Goal: Task Accomplishment & Management: Manage account settings

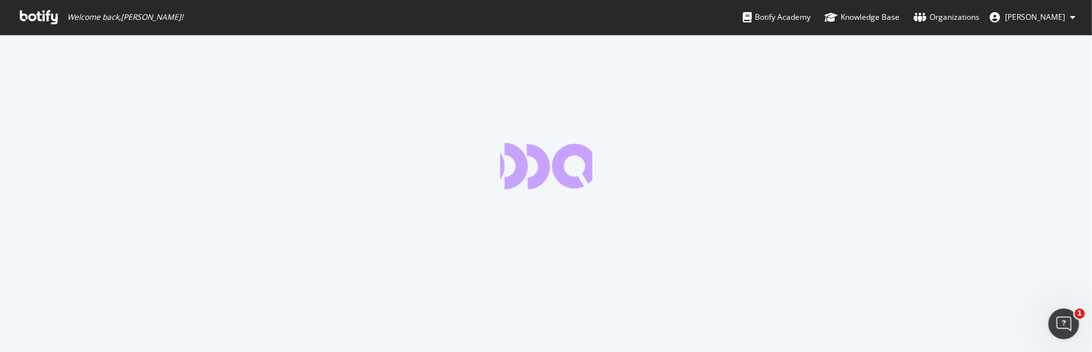
drag, startPoint x: 1062, startPoint y: 239, endPoint x: 1191, endPoint y: 221, distance: 130.5
click at [1091, 221] on html "Welcome back, Robert Avila ! Botify Academy Knowledge Base Organizations Robert…" at bounding box center [546, 176] width 1092 height 352
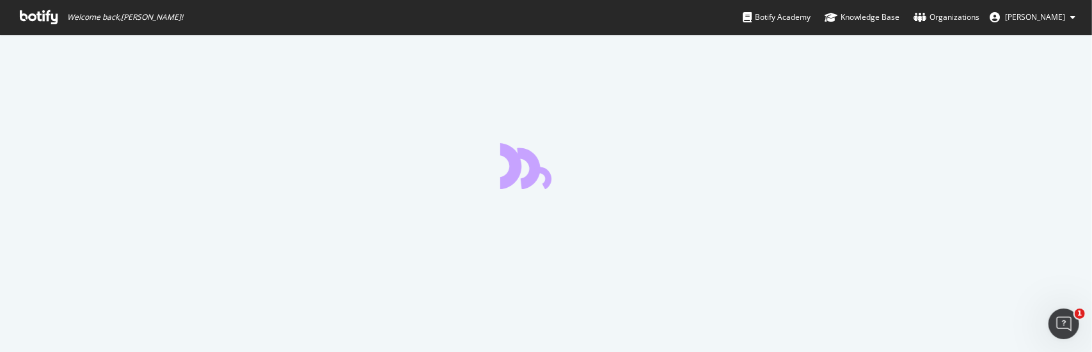
click at [1061, 320] on icon "Open Intercom Messenger" at bounding box center [1062, 322] width 21 height 21
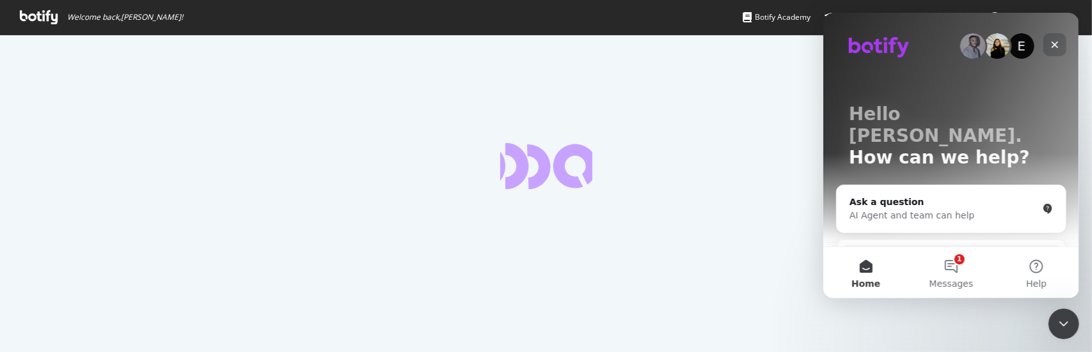
click at [1053, 42] on icon "Close" at bounding box center [1054, 45] width 10 height 10
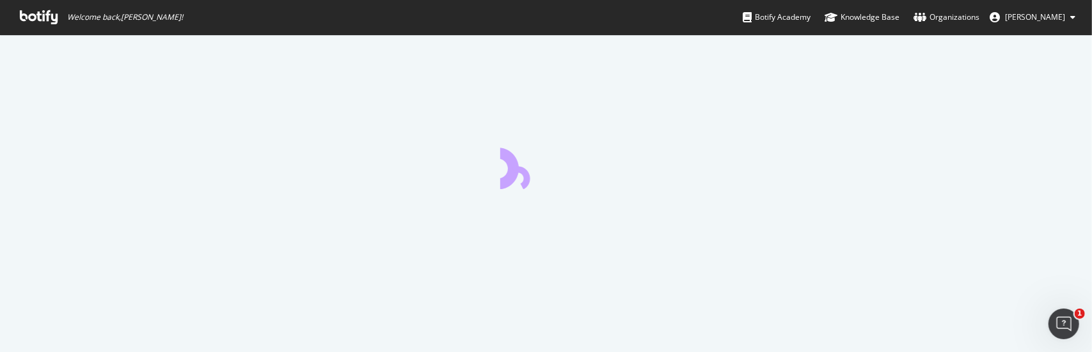
click at [906, 84] on div at bounding box center [546, 194] width 1092 height 318
click at [853, 130] on div "Track HTML changes across your site with custom HTML extracts" at bounding box center [546, 194] width 1092 height 318
click at [1064, 314] on div "Open Intercom Messenger" at bounding box center [1062, 322] width 42 height 42
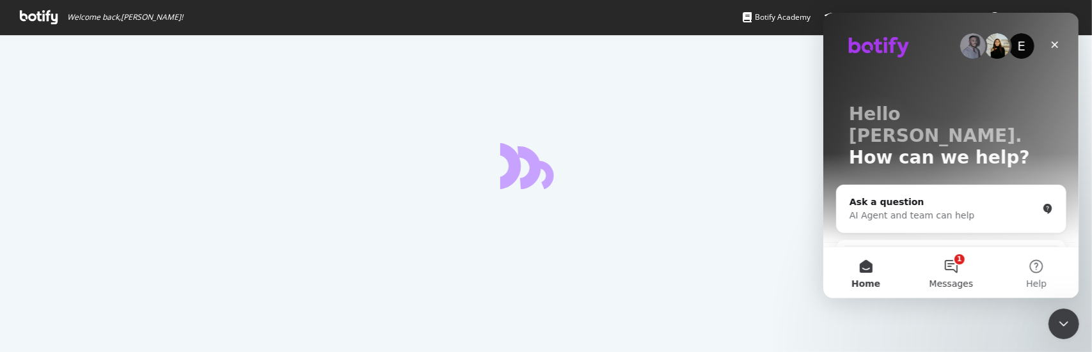
click at [957, 264] on button "1 Messages" at bounding box center [950, 273] width 85 height 51
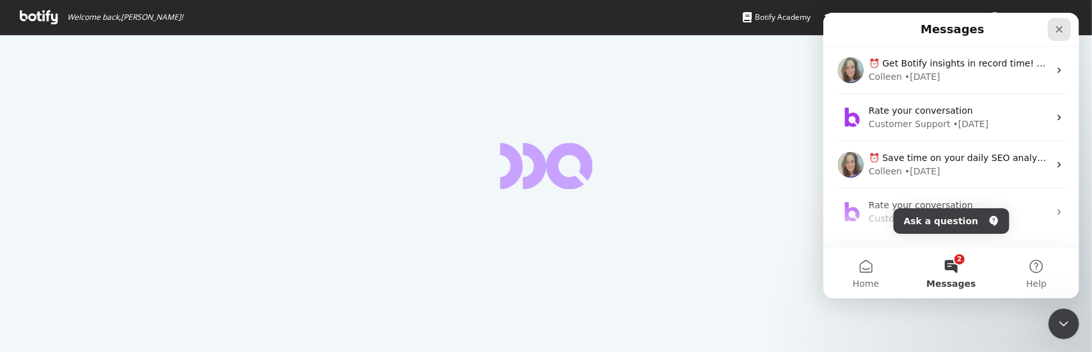
click at [1059, 26] on icon "Close" at bounding box center [1058, 29] width 10 height 10
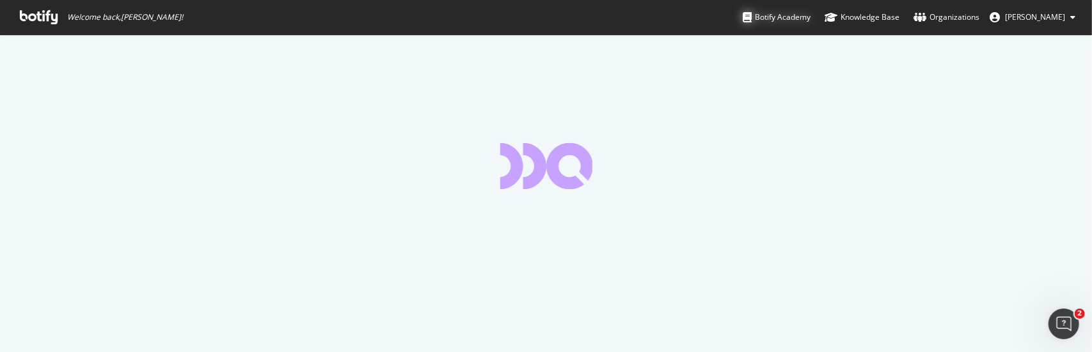
click at [789, 17] on div "Botify Academy" at bounding box center [777, 17] width 68 height 13
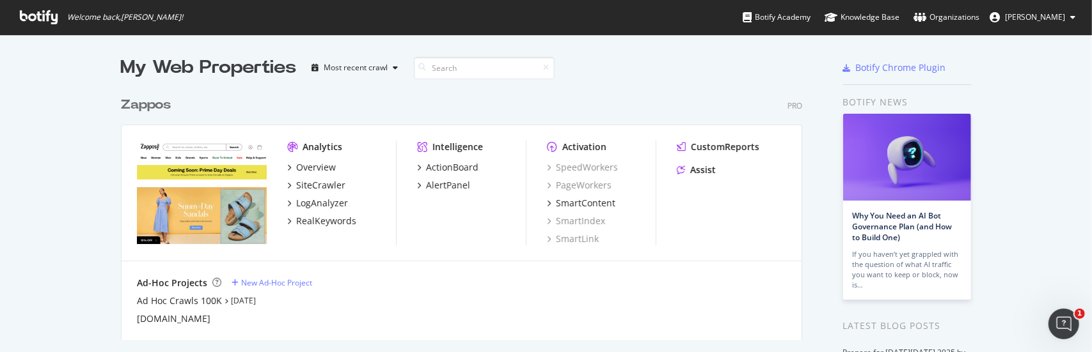
click at [137, 104] on div "Zappos" at bounding box center [146, 105] width 50 height 19
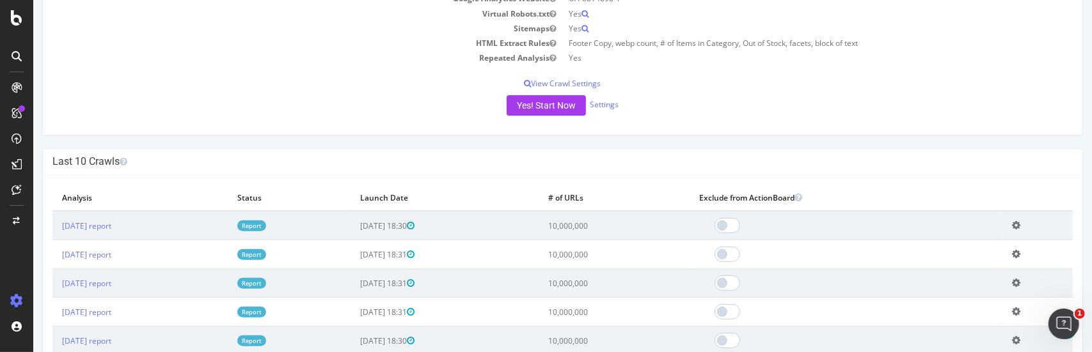
scroll to position [256, 0]
click at [111, 223] on link "[DATE] report" at bounding box center [85, 224] width 49 height 11
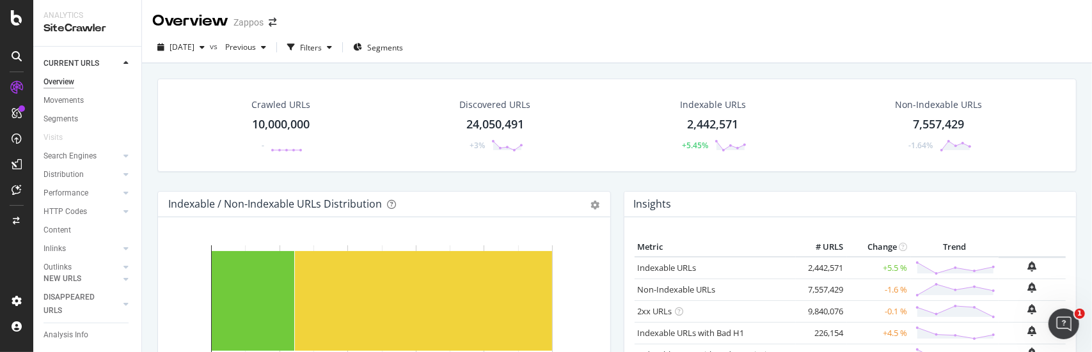
click at [796, 32] on div "2025 Sep. 22nd vs Previous Filters Segments" at bounding box center [617, 47] width 950 height 31
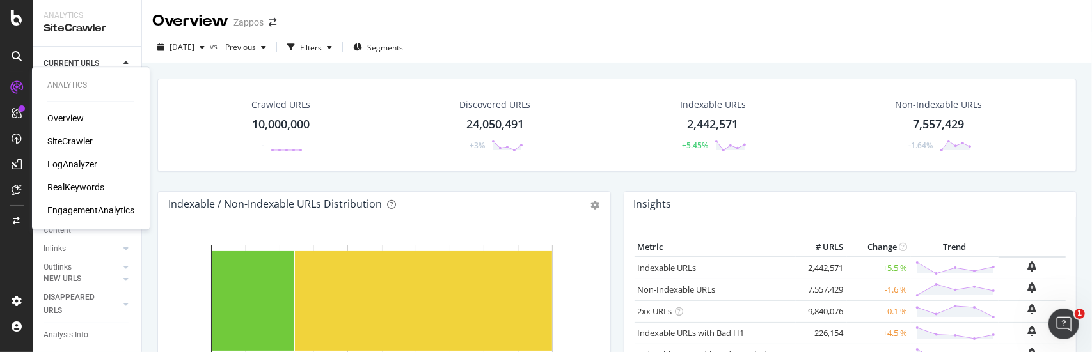
click at [78, 189] on div "RealKeywords" at bounding box center [75, 187] width 57 height 13
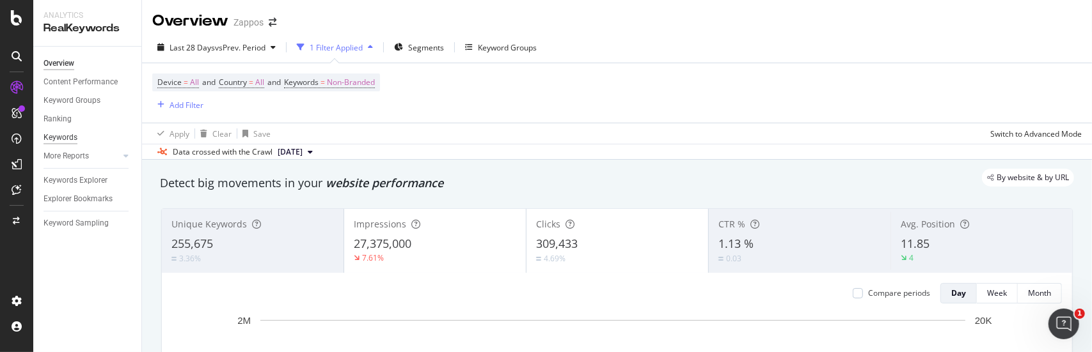
click at [59, 138] on div "Keywords" at bounding box center [60, 137] width 34 height 13
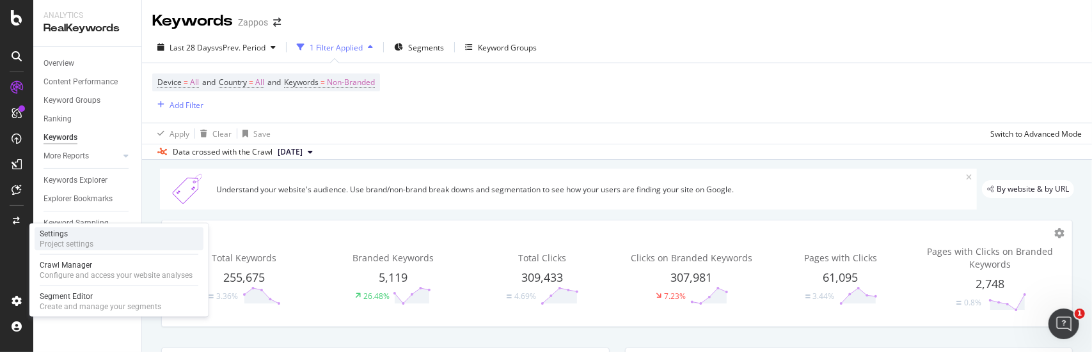
click at [57, 232] on div "Settings" at bounding box center [67, 234] width 54 height 10
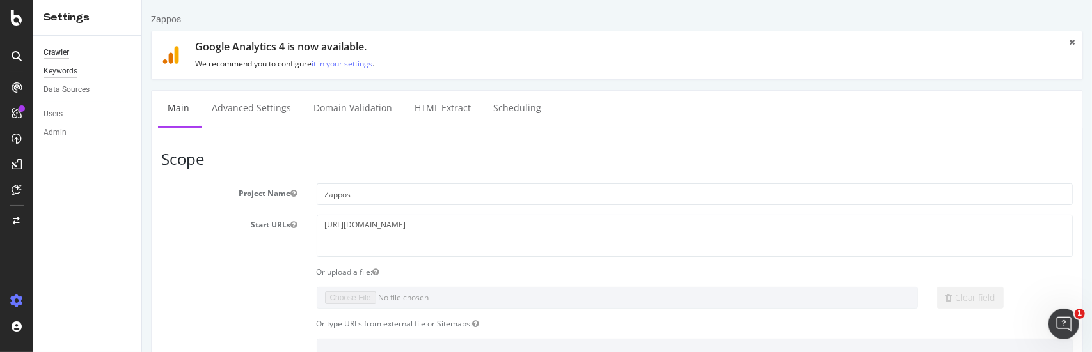
click at [55, 71] on div "Keywords" at bounding box center [60, 71] width 34 height 13
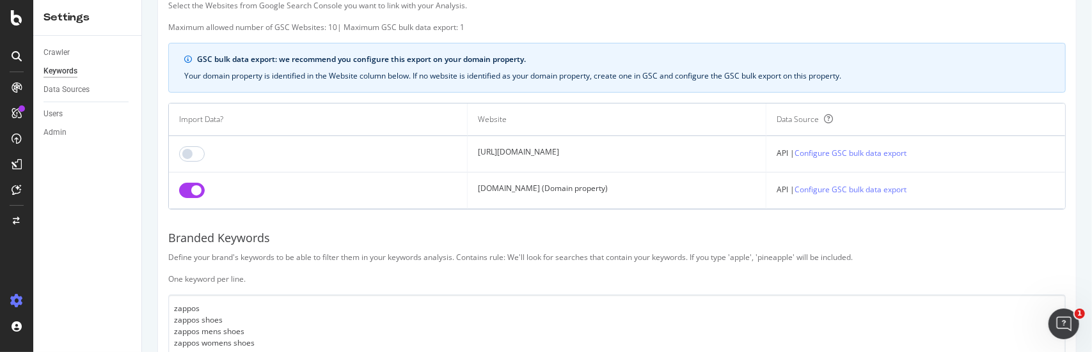
scroll to position [128, 0]
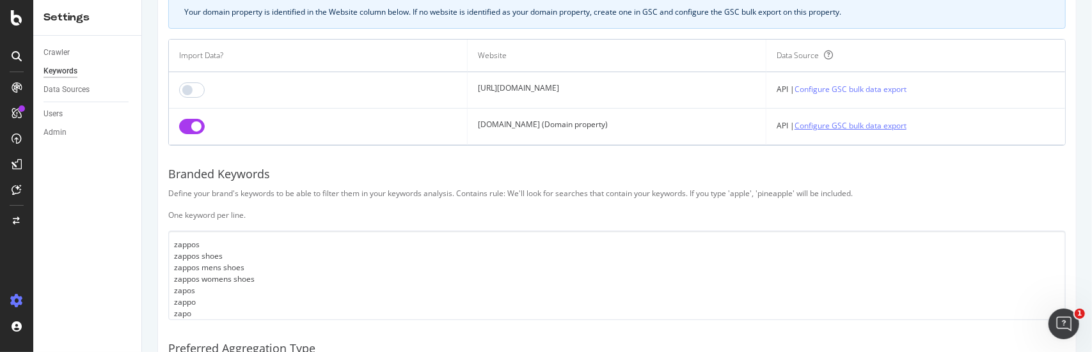
click at [862, 127] on link "Configure GSC bulk data export" at bounding box center [850, 125] width 112 height 13
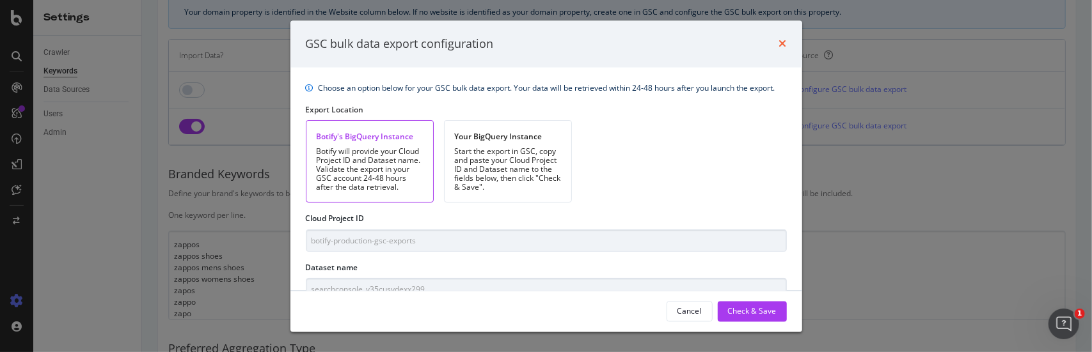
click at [781, 42] on icon "times" at bounding box center [783, 44] width 8 height 10
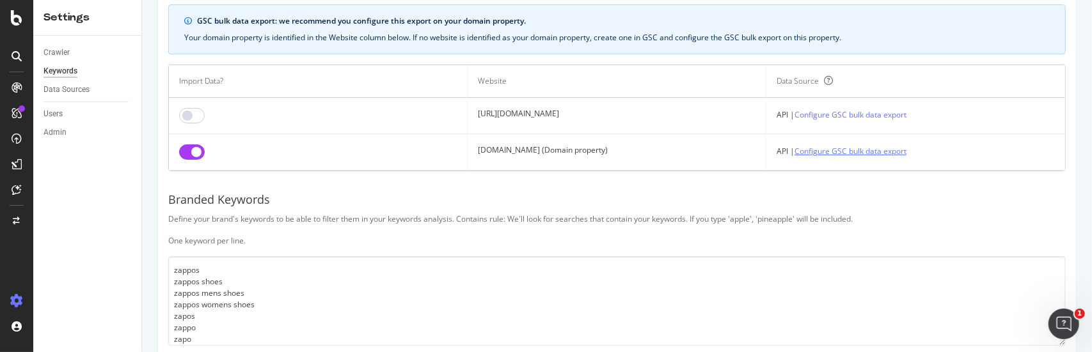
scroll to position [0, 0]
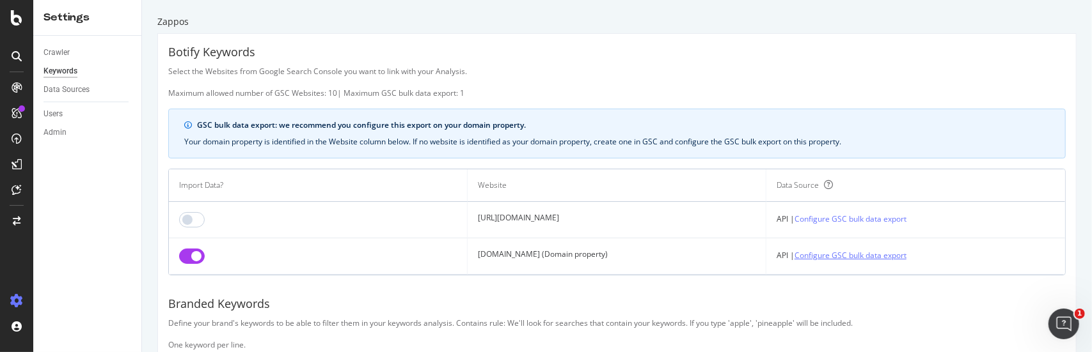
click at [856, 254] on link "Configure GSC bulk data export" at bounding box center [850, 255] width 112 height 13
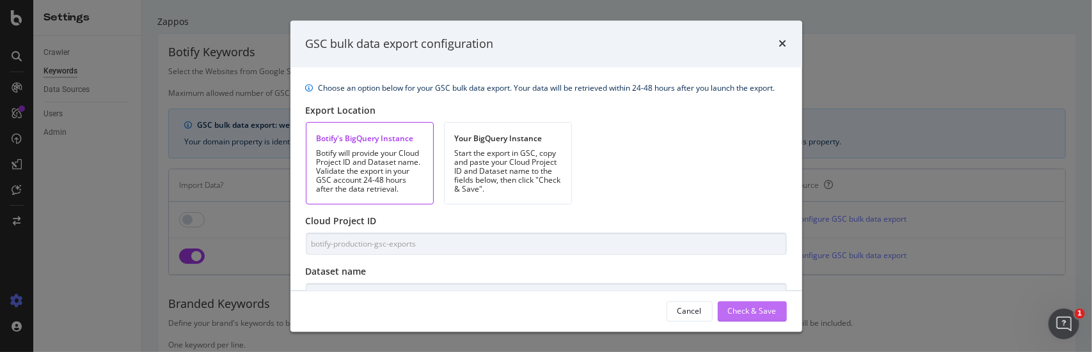
click at [750, 311] on div "Check & Save" at bounding box center [752, 311] width 49 height 11
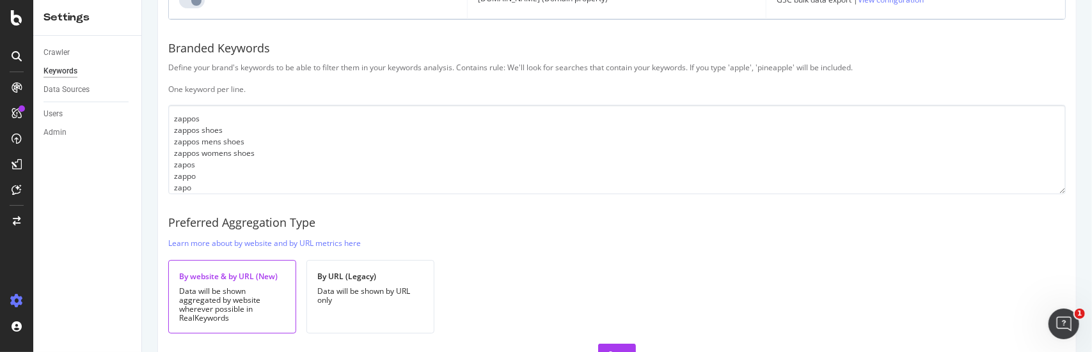
scroll to position [292, 0]
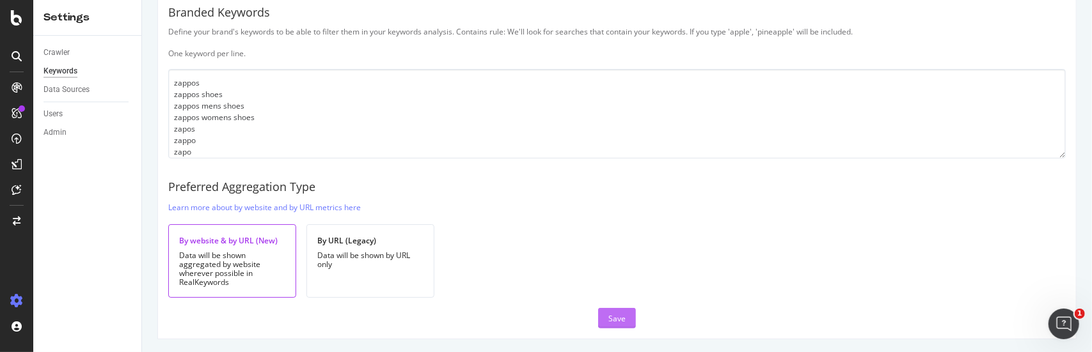
click at [608, 315] on div "Save" at bounding box center [616, 318] width 17 height 11
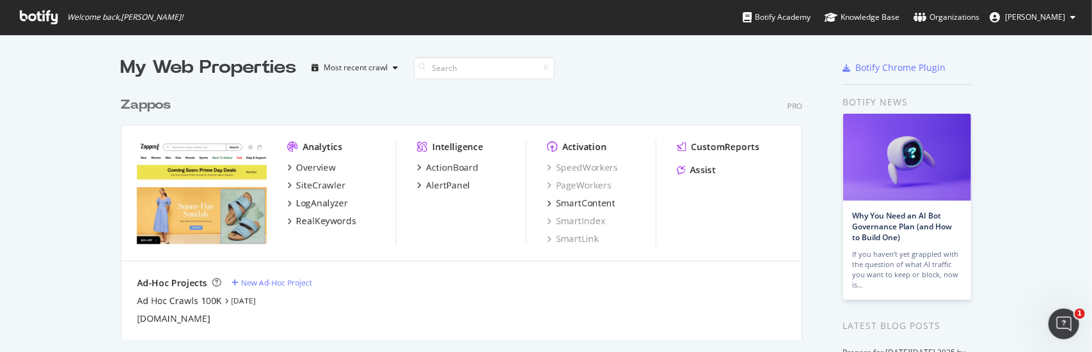
click at [146, 106] on div "Zappos" at bounding box center [146, 105] width 50 height 19
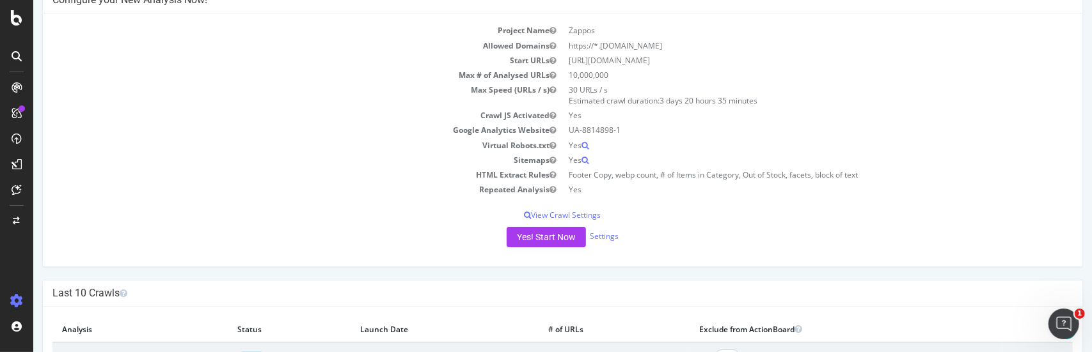
scroll to position [192, 0]
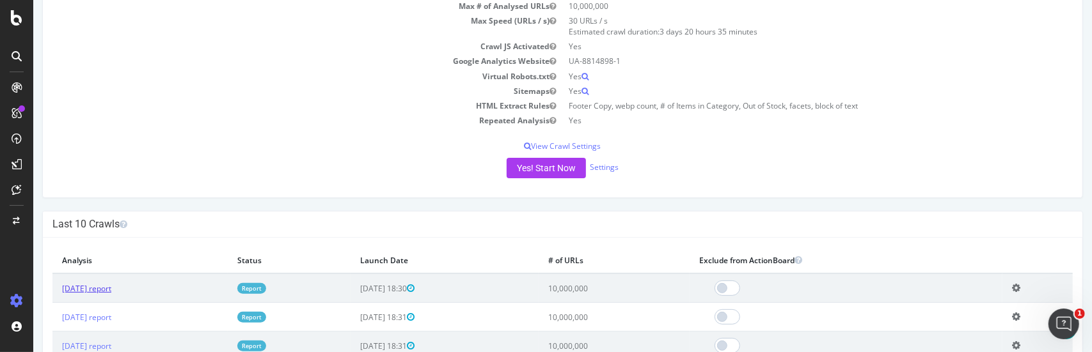
click at [80, 287] on link "[DATE] report" at bounding box center [85, 288] width 49 height 11
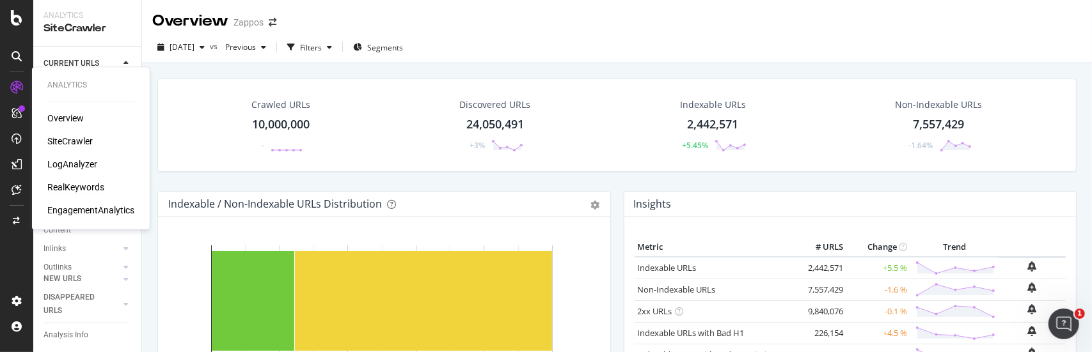
click at [72, 189] on div "RealKeywords" at bounding box center [75, 187] width 57 height 13
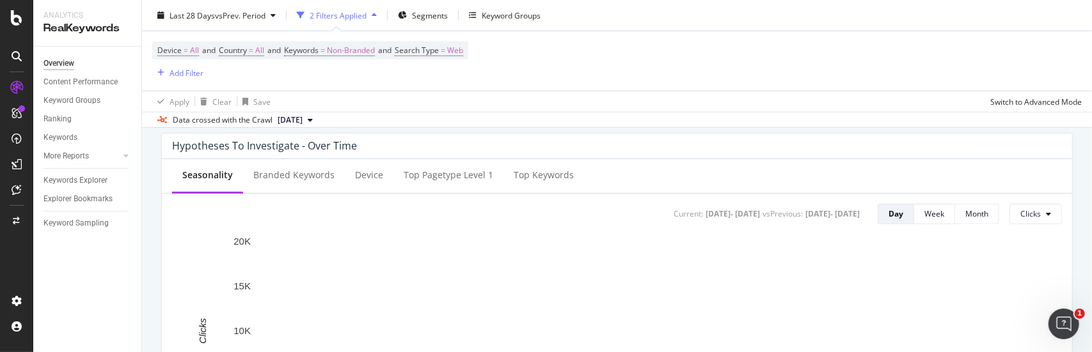
scroll to position [512, 0]
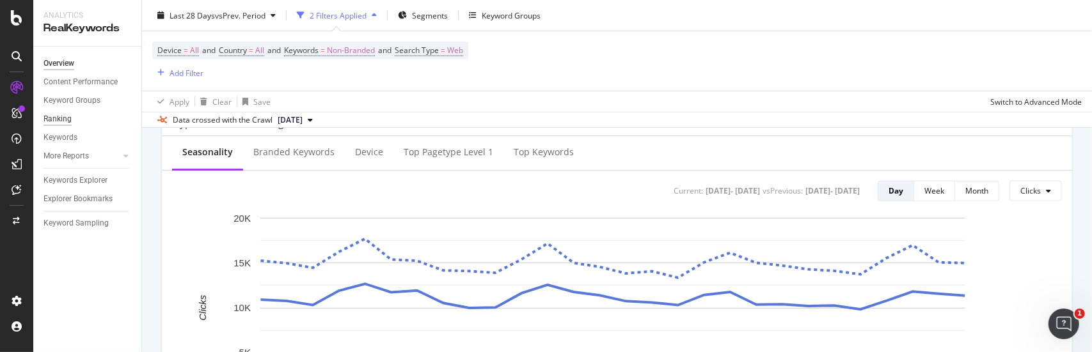
click at [54, 116] on div "Ranking" at bounding box center [57, 119] width 28 height 13
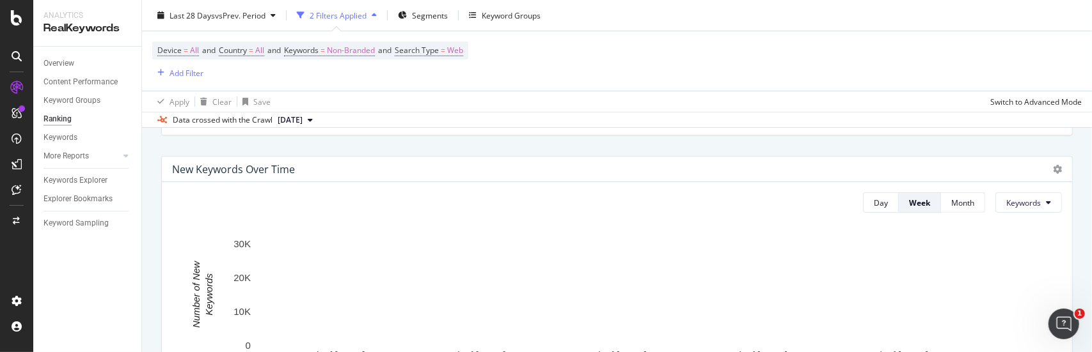
scroll to position [384, 0]
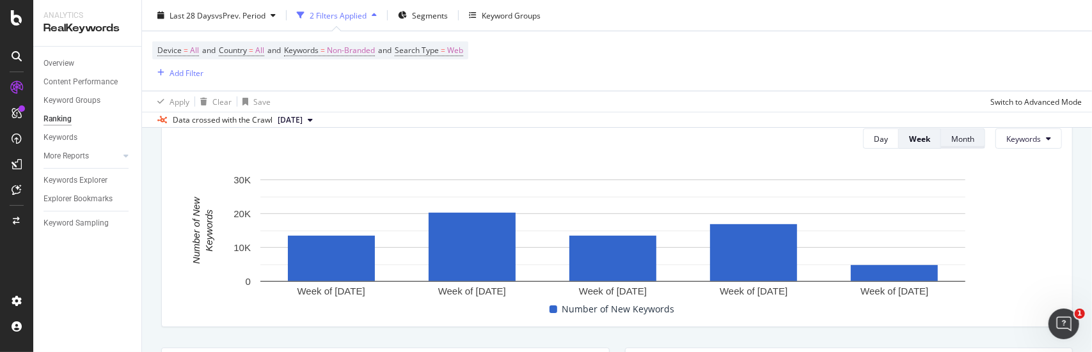
click at [957, 132] on div "Month" at bounding box center [962, 139] width 23 height 18
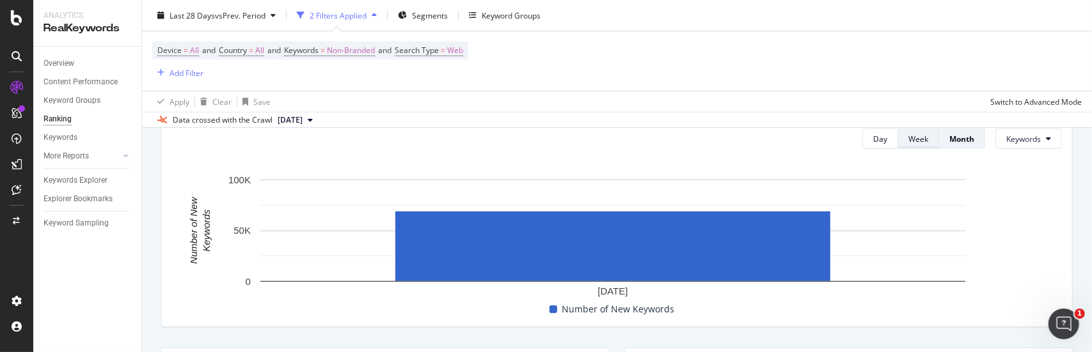
click at [913, 140] on div "Week" at bounding box center [918, 139] width 20 height 11
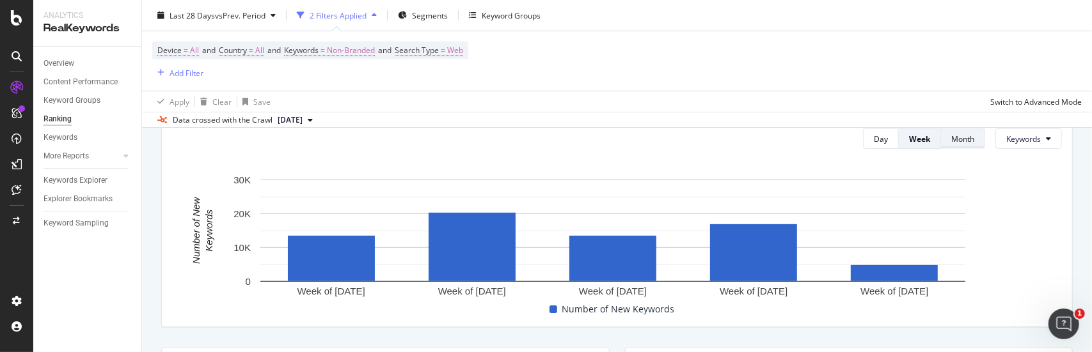
click at [957, 137] on div "Month" at bounding box center [962, 139] width 23 height 11
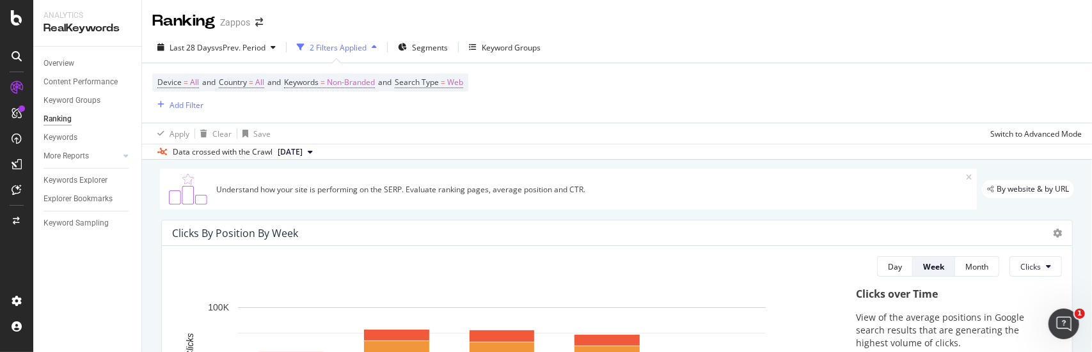
scroll to position [0, 0]
click at [84, 82] on div "Content Performance" at bounding box center [80, 81] width 74 height 13
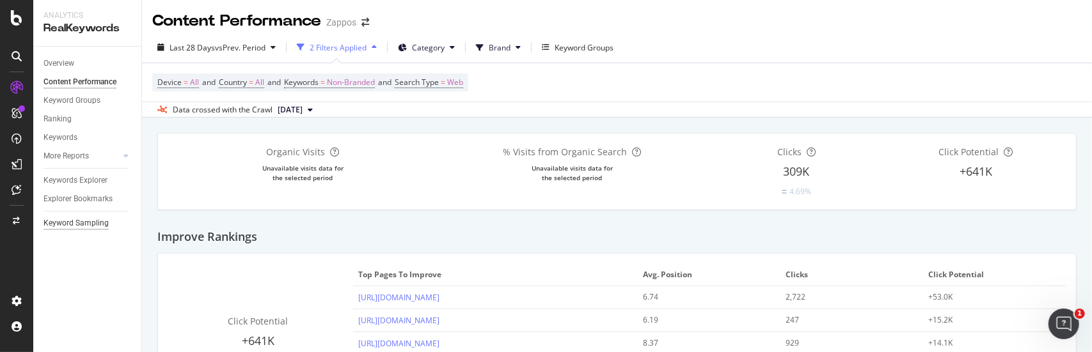
click at [77, 223] on div "Keyword Sampling" at bounding box center [75, 223] width 65 height 13
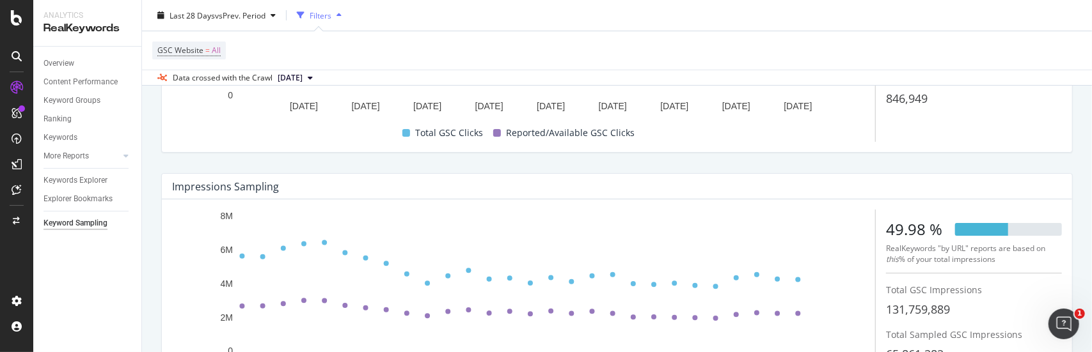
scroll to position [256, 0]
